Goal: Ask a question

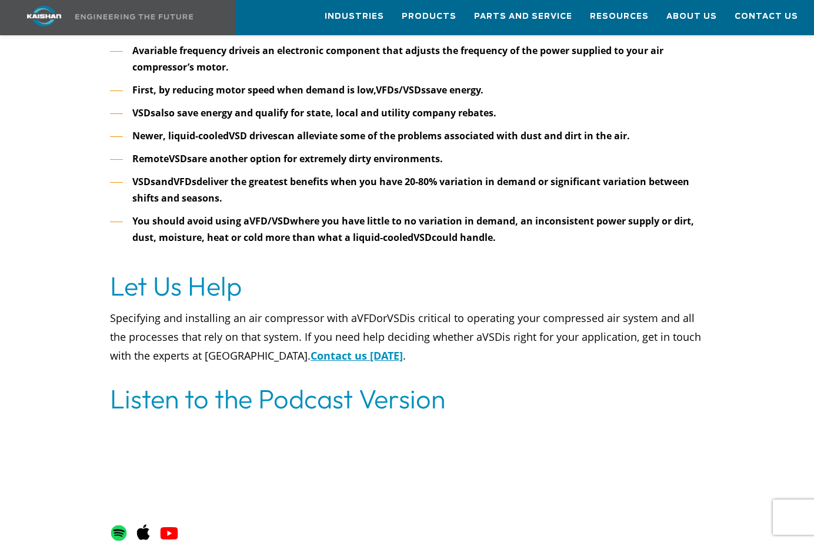
scroll to position [4233, 0]
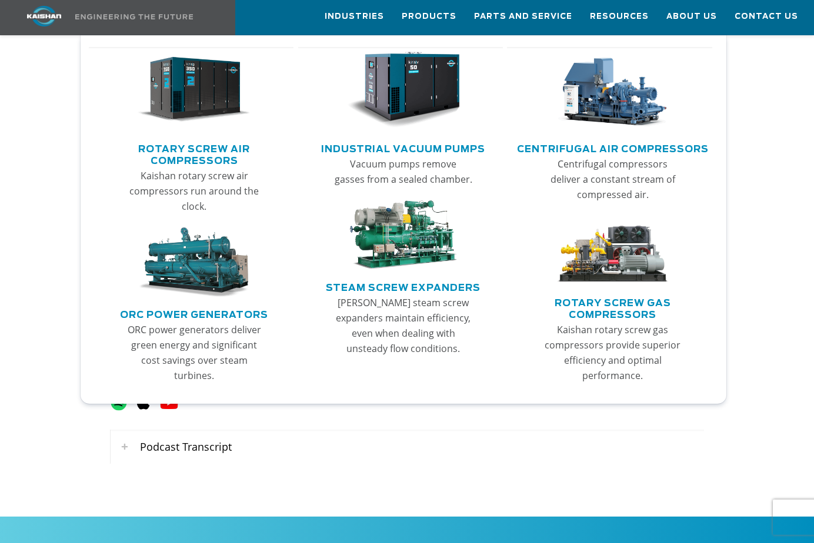
click at [220, 156] on link "Rotary Screw Air Compressors" at bounding box center [194, 153] width 199 height 29
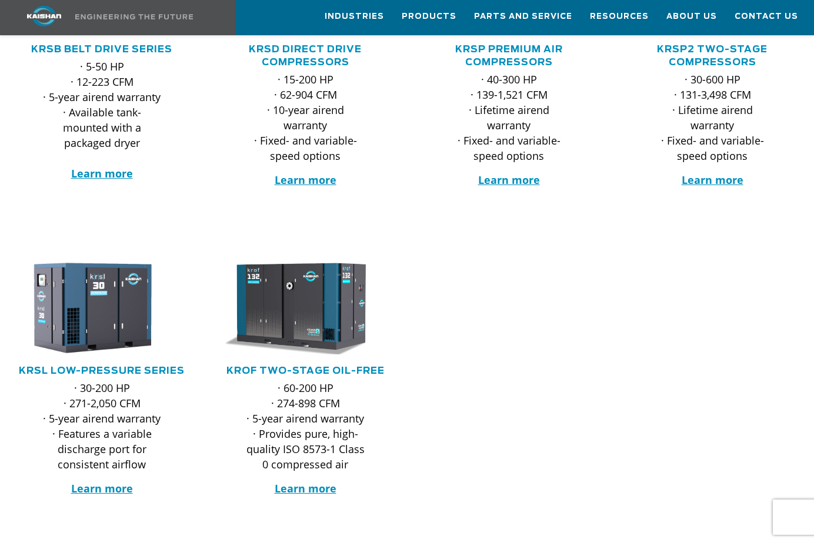
scroll to position [294, 0]
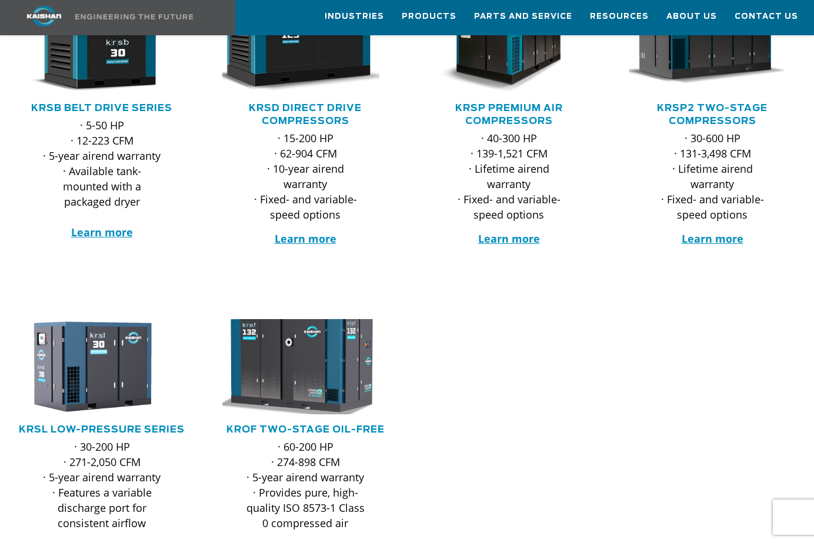
click at [291, 394] on img at bounding box center [296, 367] width 183 height 105
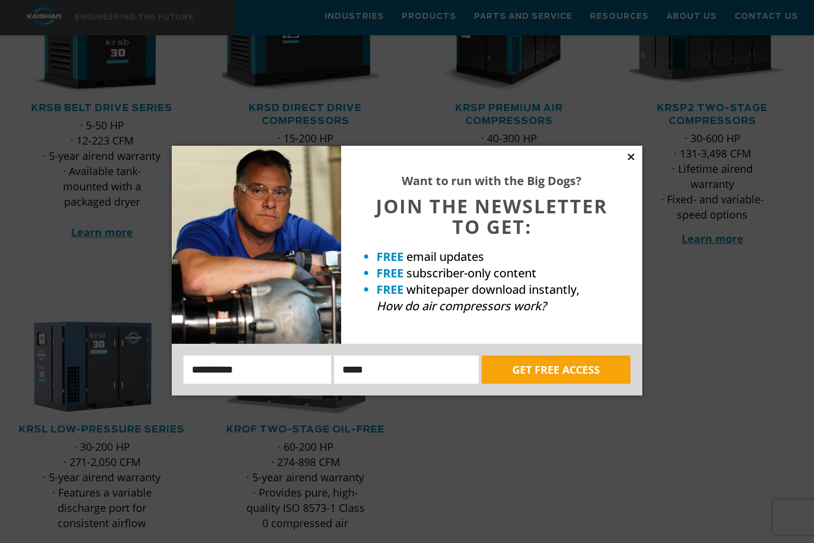
click at [630, 152] on icon at bounding box center [631, 157] width 11 height 11
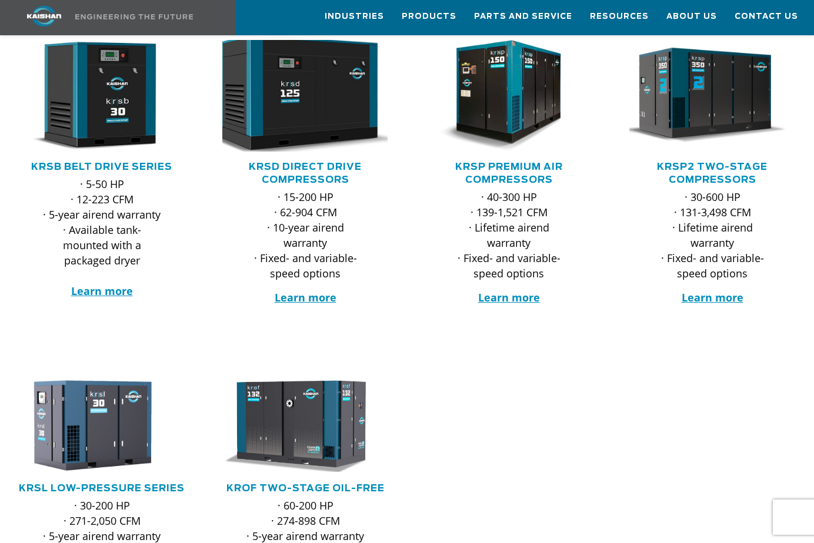
scroll to position [176, 0]
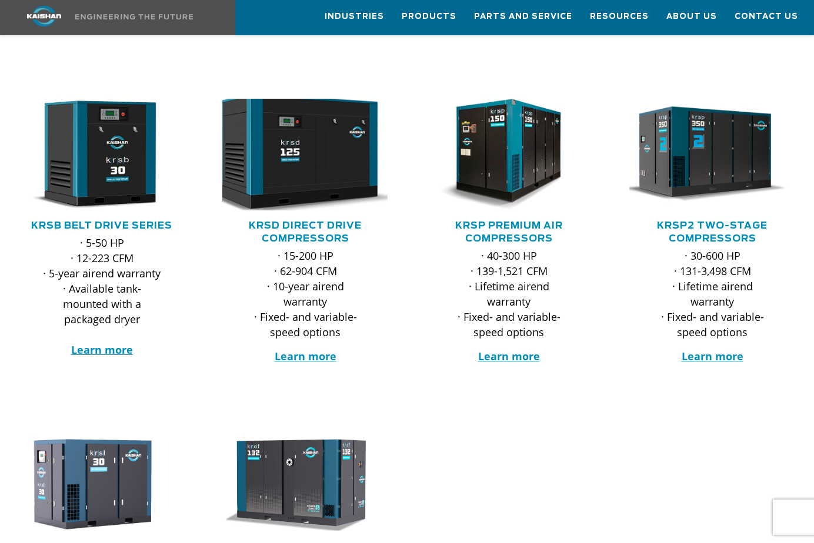
click at [307, 148] on img at bounding box center [296, 154] width 183 height 123
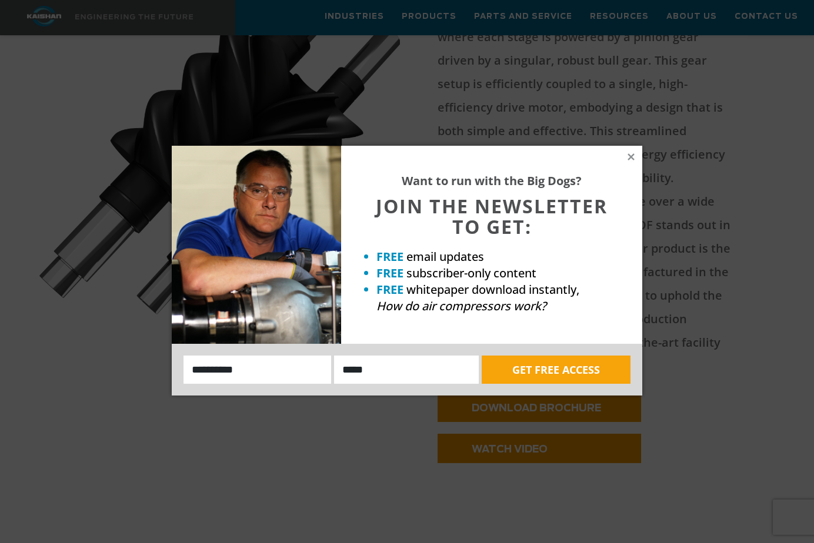
scroll to position [705, 0]
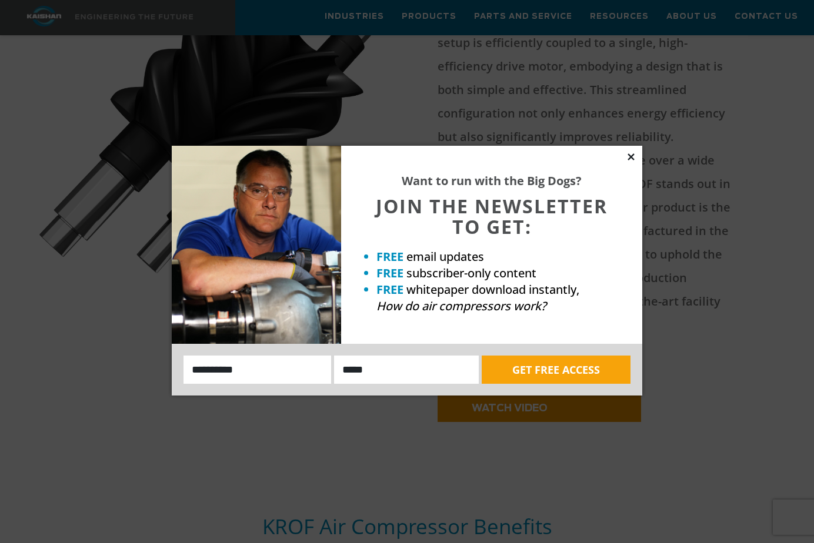
click at [630, 156] on icon at bounding box center [630, 156] width 6 height 6
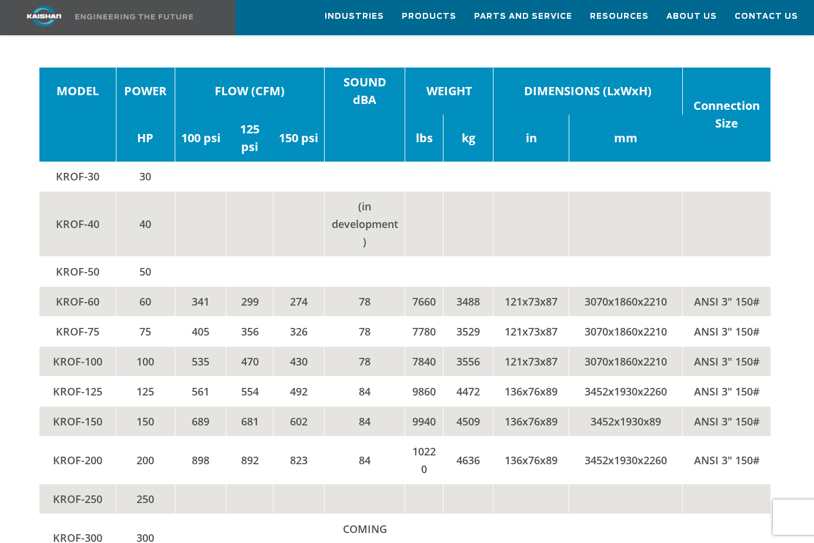
scroll to position [2116, 0]
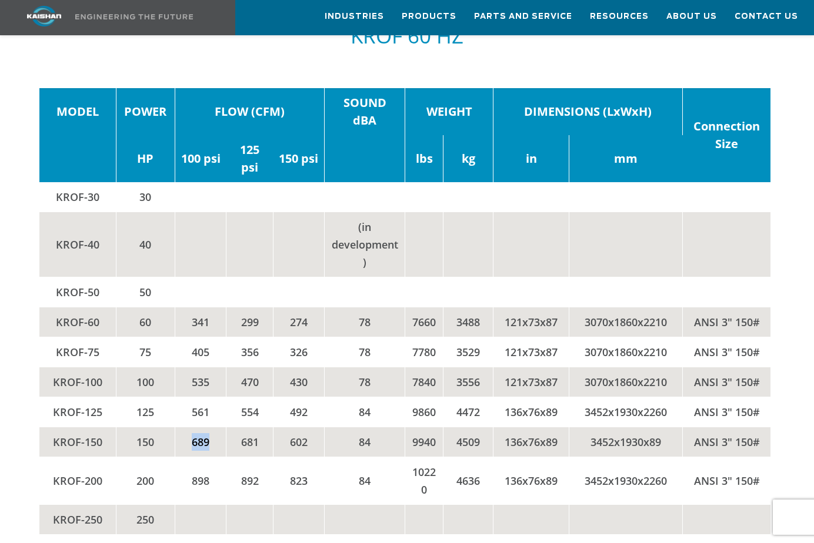
drag, startPoint x: 209, startPoint y: 400, endPoint x: 190, endPoint y: 401, distance: 18.2
click at [190, 427] on td "689" at bounding box center [201, 442] width 52 height 30
drag, startPoint x: 190, startPoint y: 401, endPoint x: 196, endPoint y: 413, distance: 12.9
click at [196, 427] on td "689" at bounding box center [201, 442] width 52 height 30
drag, startPoint x: 213, startPoint y: 439, endPoint x: 191, endPoint y: 439, distance: 22.3
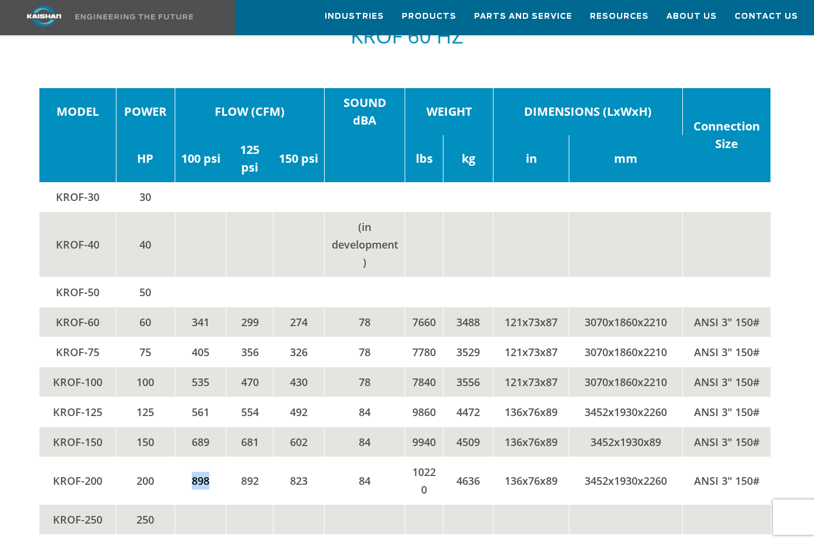
click at [191, 457] on td "898" at bounding box center [201, 481] width 52 height 48
drag, startPoint x: 191, startPoint y: 439, endPoint x: 197, endPoint y: 446, distance: 9.2
click at [197, 457] on td "898" at bounding box center [201, 481] width 52 height 48
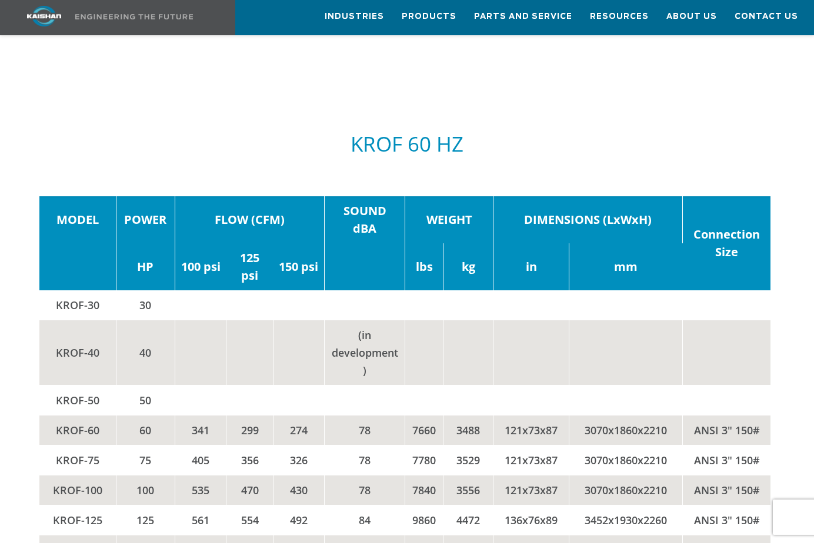
scroll to position [1999, 0]
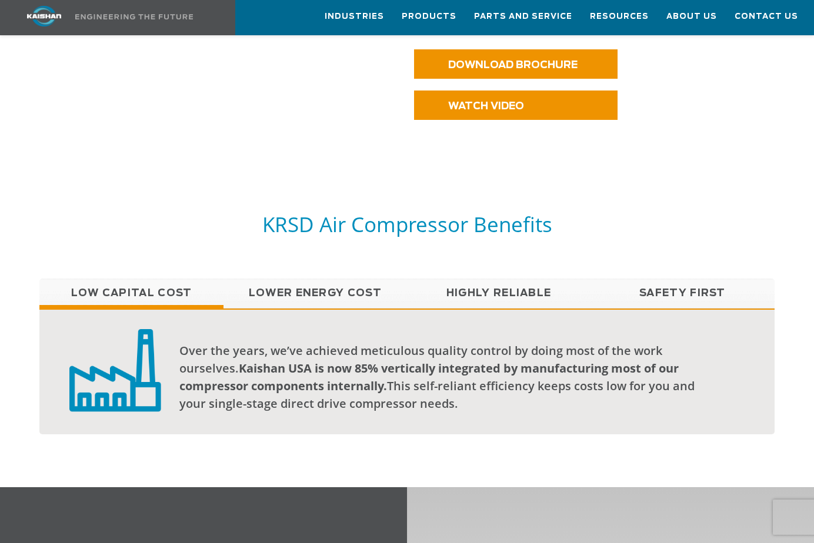
scroll to position [823, 0]
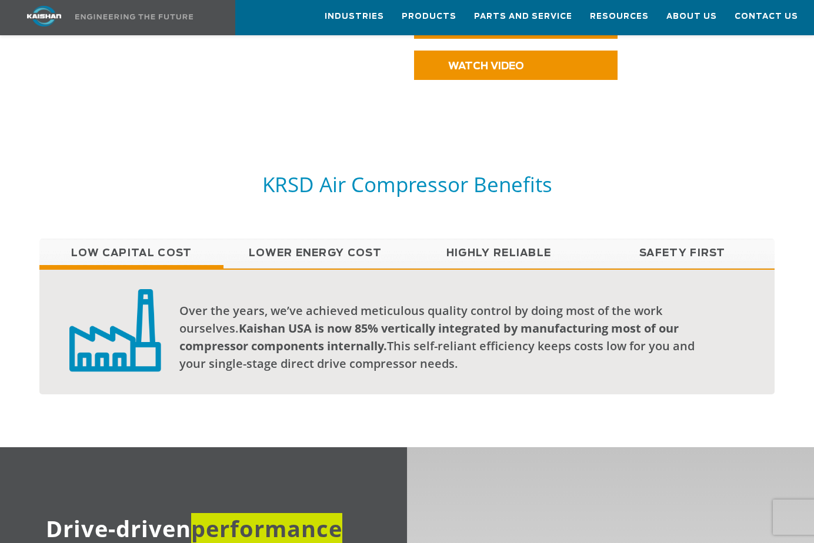
click at [325, 239] on link "Lower Energy Cost" at bounding box center [314, 253] width 183 height 29
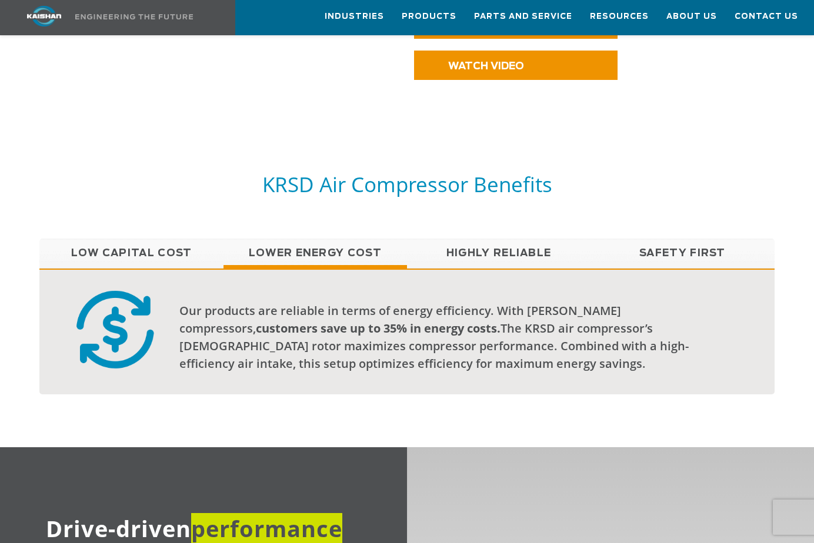
click at [495, 239] on link "Highly Reliable" at bounding box center [498, 253] width 183 height 29
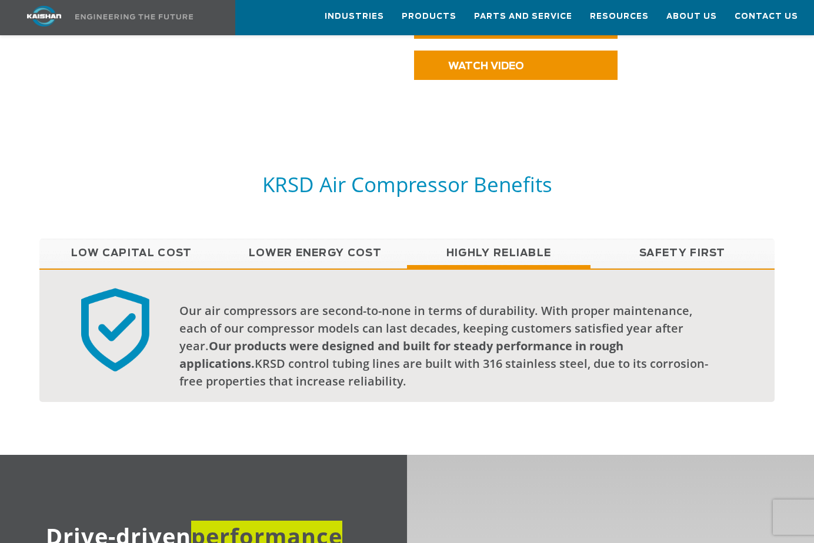
click at [670, 239] on link "Safety First" at bounding box center [681, 253] width 183 height 29
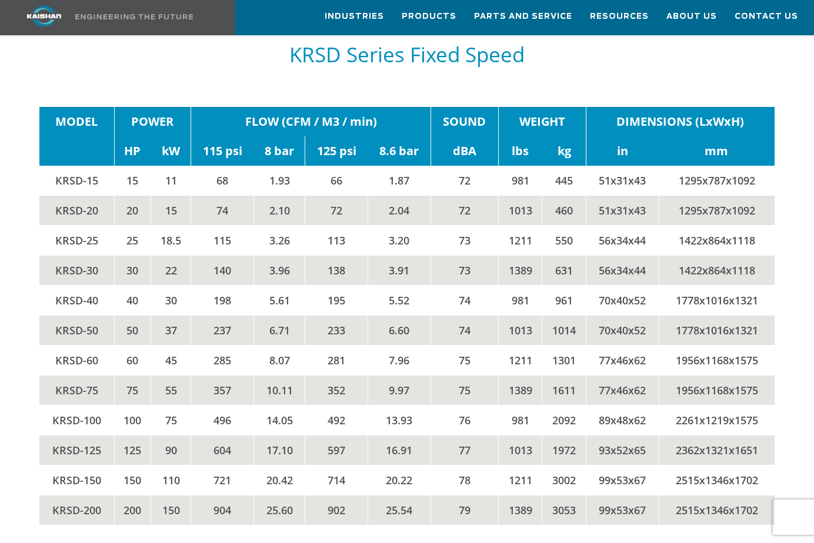
scroll to position [1764, 0]
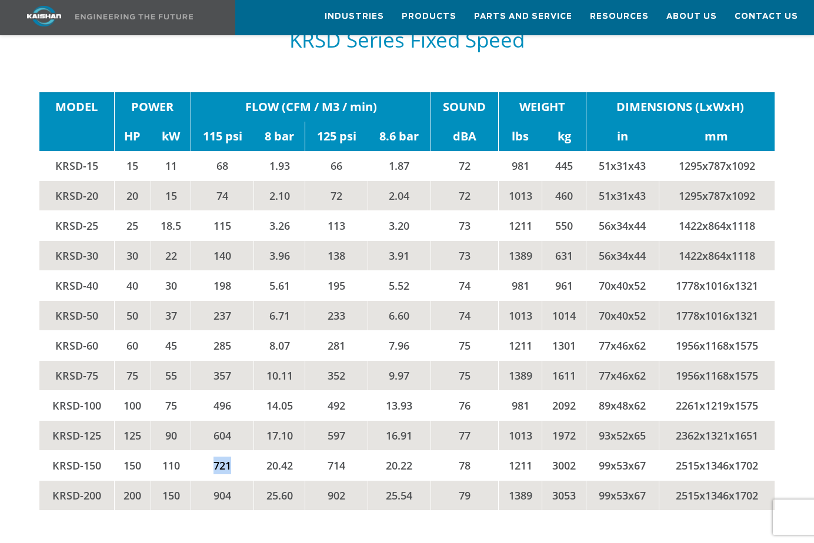
drag, startPoint x: 233, startPoint y: 423, endPoint x: 215, endPoint y: 424, distance: 18.8
click at [215, 451] on td "721" at bounding box center [222, 466] width 63 height 30
drag, startPoint x: 215, startPoint y: 424, endPoint x: 244, endPoint y: 430, distance: 30.0
click at [244, 451] on td "721" at bounding box center [222, 466] width 63 height 30
drag, startPoint x: 231, startPoint y: 449, endPoint x: 209, endPoint y: 449, distance: 21.8
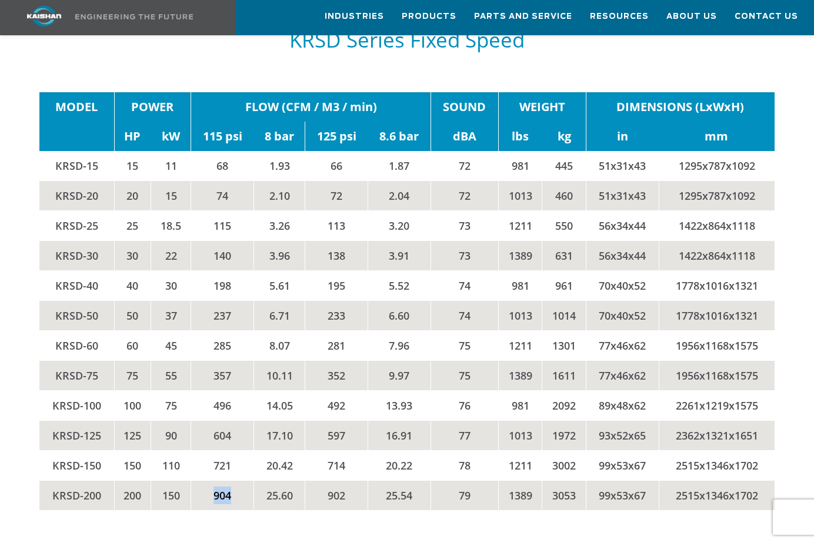
click at [209, 481] on td "904" at bounding box center [222, 496] width 63 height 30
drag, startPoint x: 209, startPoint y: 449, endPoint x: 239, endPoint y: 453, distance: 29.7
click at [239, 481] on td "904" at bounding box center [222, 496] width 63 height 30
drag, startPoint x: 230, startPoint y: 453, endPoint x: 210, endPoint y: 450, distance: 20.1
click at [210, 481] on td "904" at bounding box center [222, 496] width 63 height 30
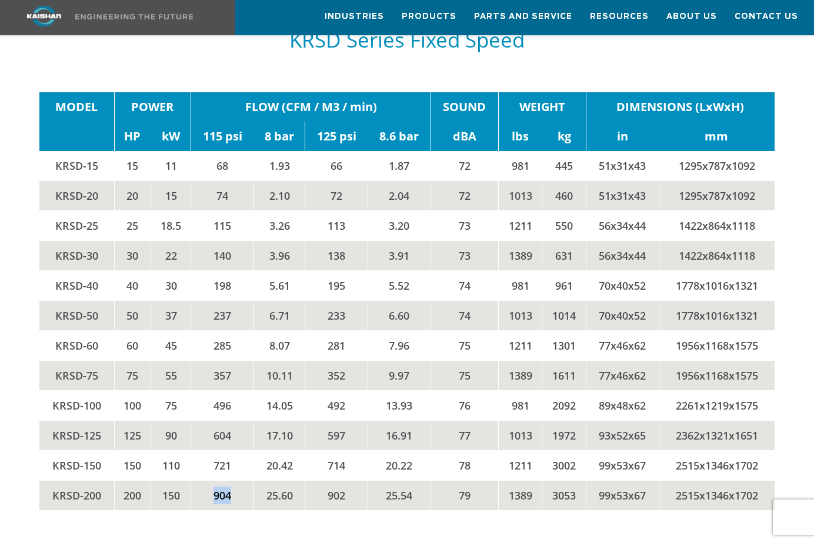
drag, startPoint x: 210, startPoint y: 450, endPoint x: 243, endPoint y: 455, distance: 33.3
click at [243, 481] on td "904" at bounding box center [222, 496] width 63 height 30
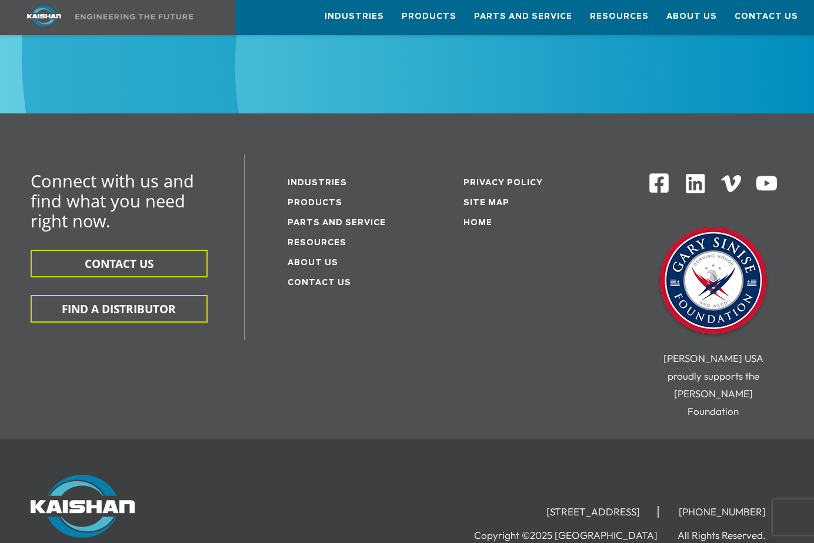
scroll to position [3551, 0]
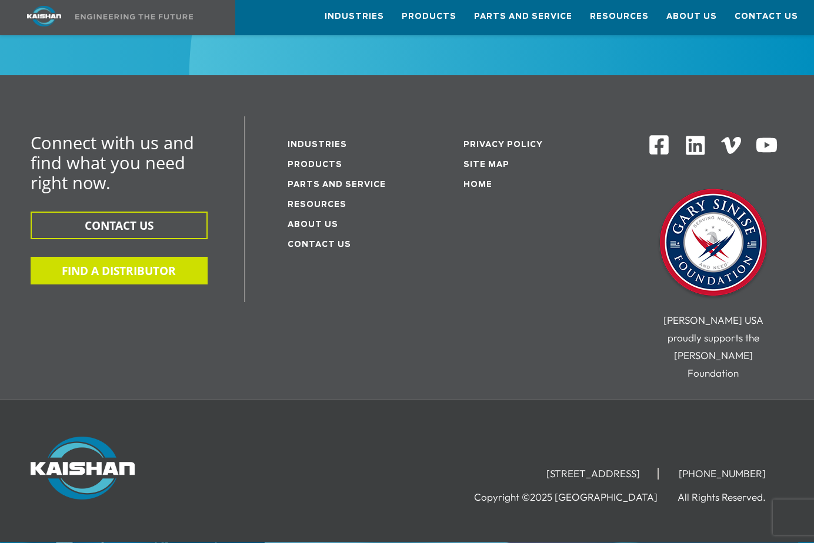
click at [151, 257] on button "FIND A DISTRIBUTOR" at bounding box center [119, 271] width 177 height 28
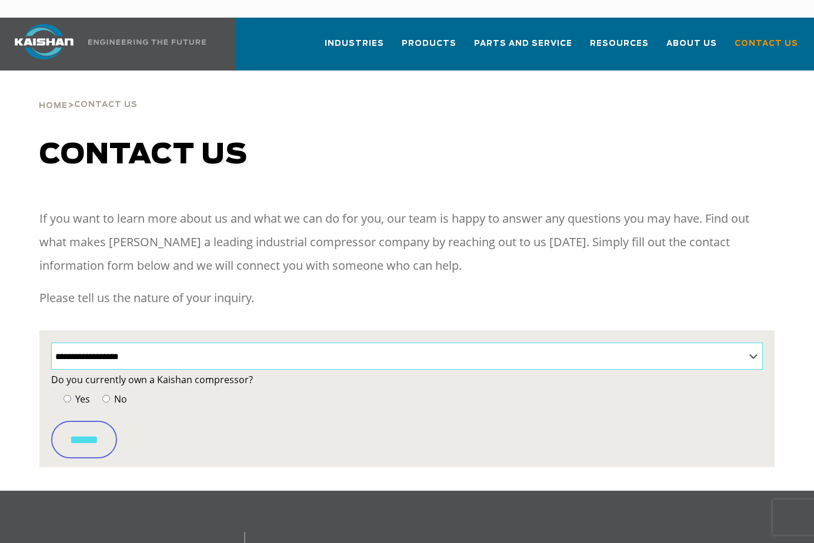
click at [114, 343] on select "**********" at bounding box center [406, 356] width 711 height 27
select select "**********"
click at [51, 343] on select "**********" at bounding box center [406, 356] width 711 height 27
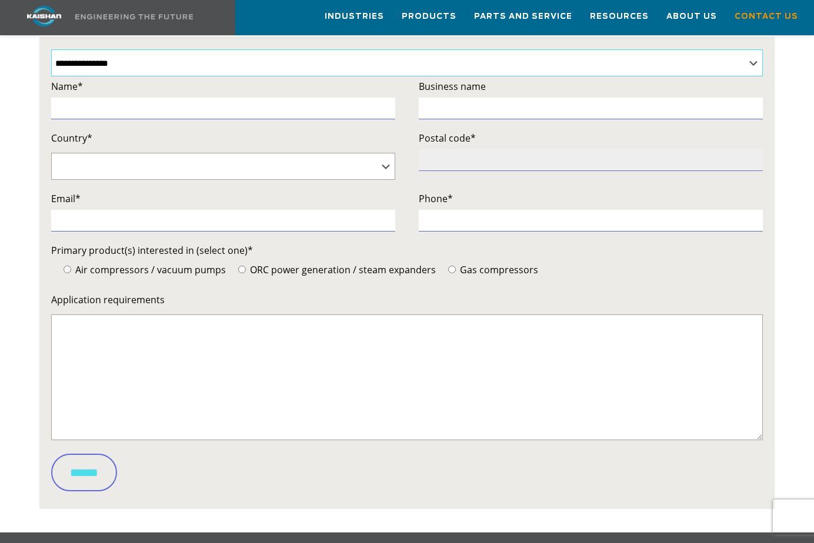
scroll to position [294, 0]
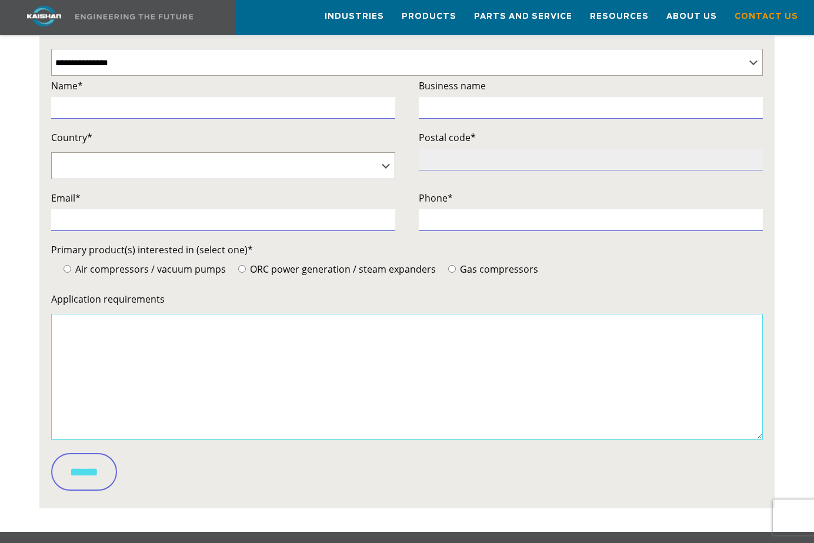
click at [124, 314] on textarea "Application requirements" at bounding box center [406, 377] width 711 height 126
